Goal: Transaction & Acquisition: Purchase product/service

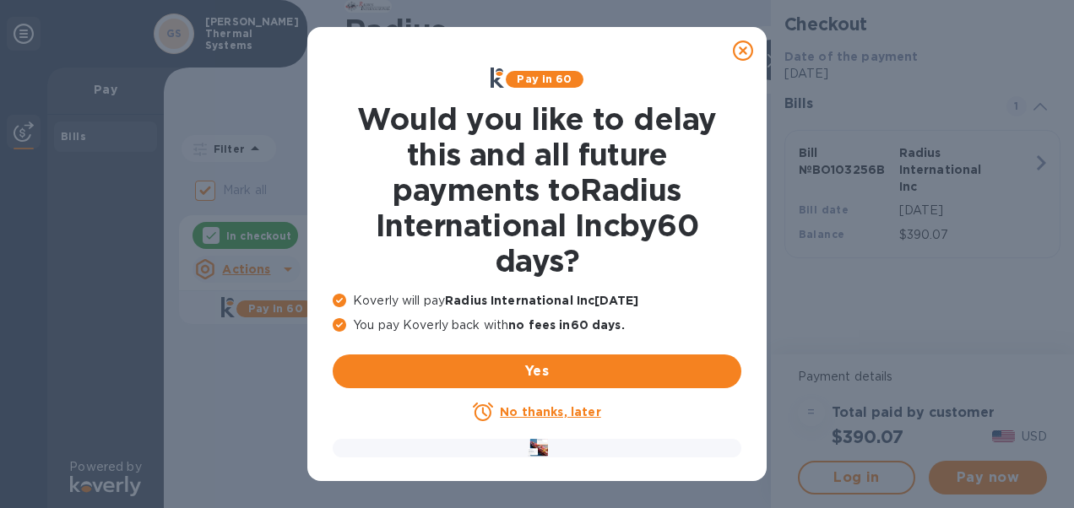
click at [539, 411] on u "No thanks, later" at bounding box center [550, 412] width 100 height 14
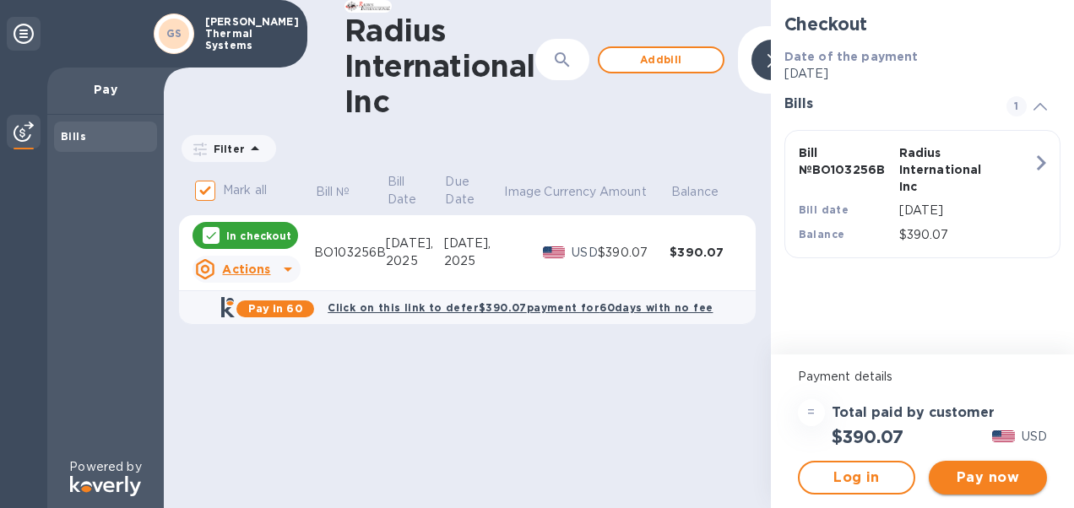
click at [1005, 479] on span "Pay now" at bounding box center [987, 478] width 91 height 20
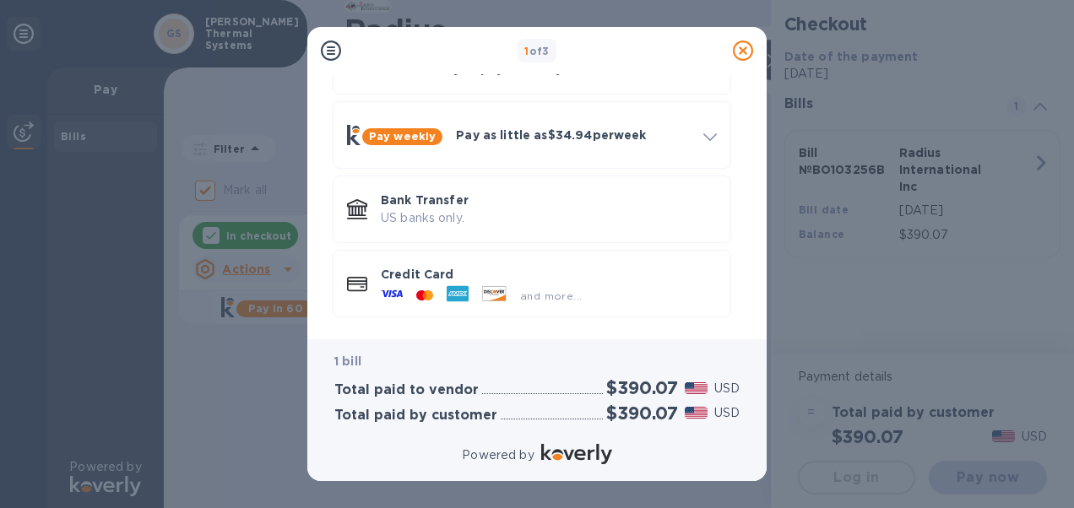
scroll to position [122, 0]
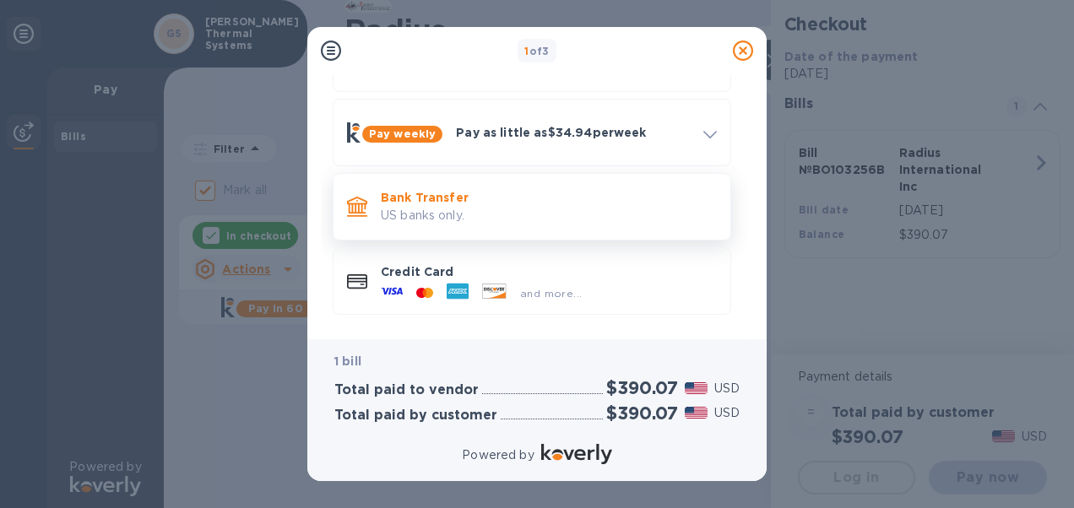
click at [440, 219] on p "US banks only." at bounding box center [549, 216] width 336 height 18
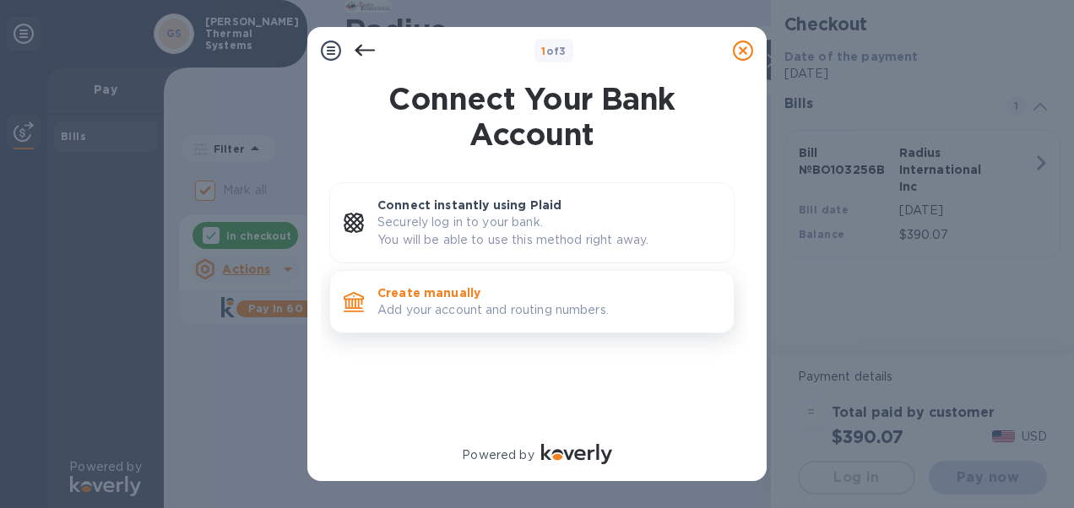
click at [478, 307] on p "Add your account and routing numbers." at bounding box center [548, 310] width 343 height 18
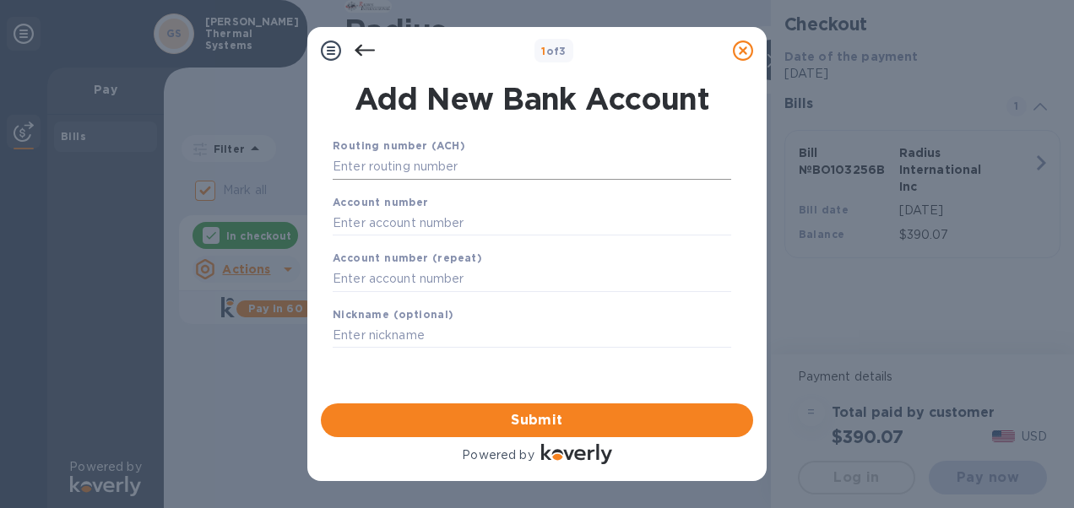
click at [416, 155] on input "text" at bounding box center [532, 166] width 398 height 25
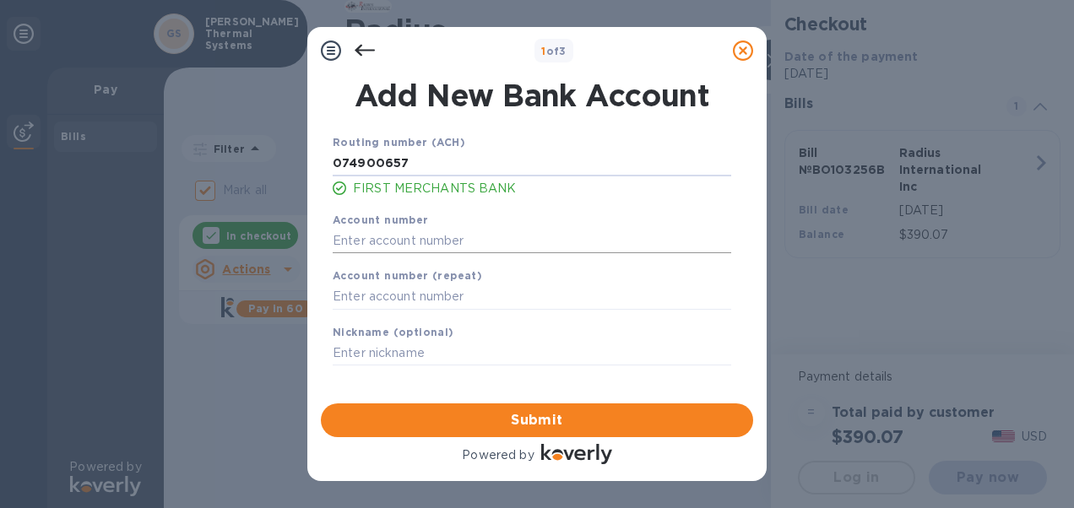
type input "074900657"
click at [442, 241] on input "text" at bounding box center [532, 240] width 398 height 25
type input "9001516954"
click at [360, 290] on input "text" at bounding box center [532, 296] width 398 height 25
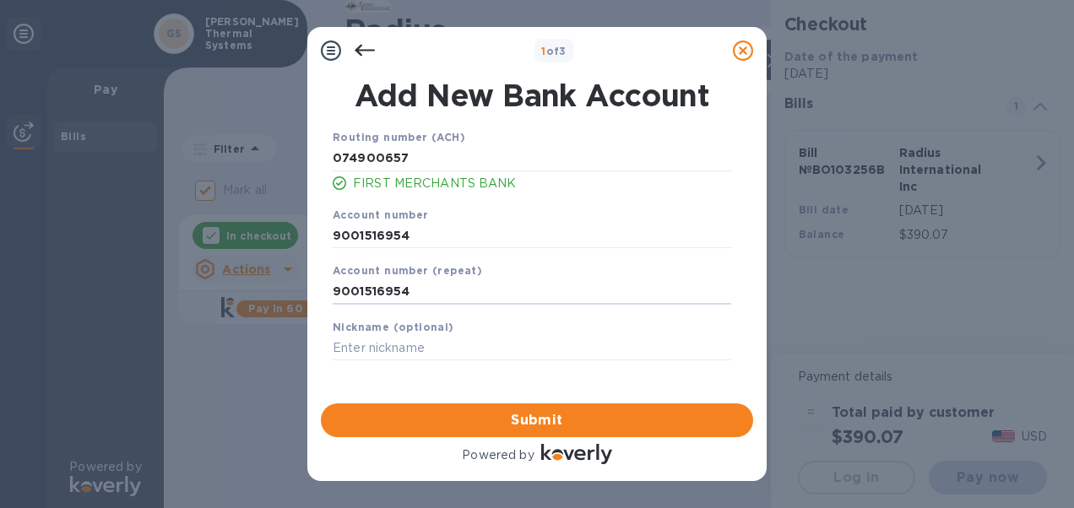
scroll to position [7, 0]
type input "9001516954"
click at [581, 419] on span "Submit" at bounding box center [536, 420] width 405 height 20
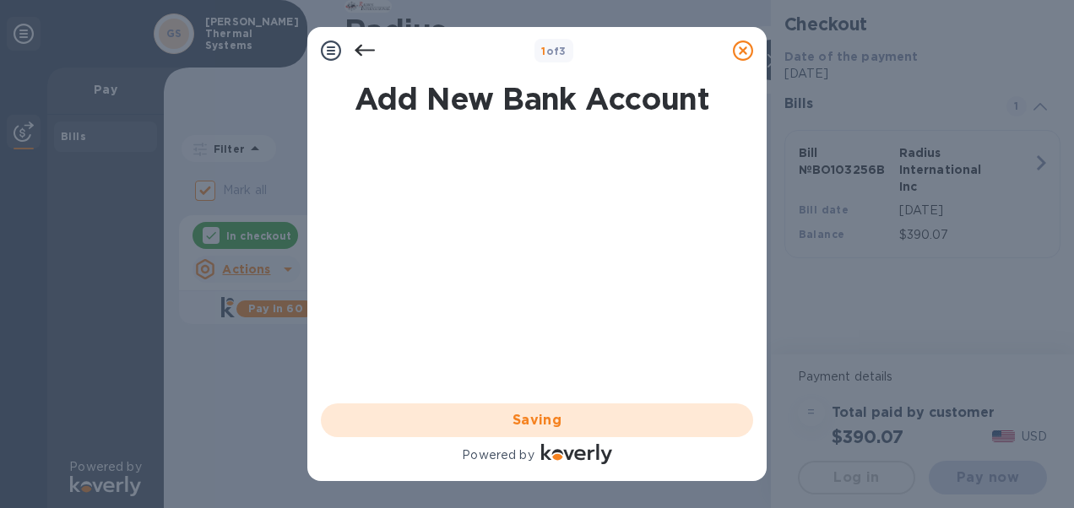
scroll to position [0, 0]
